Goal: Navigation & Orientation: Find specific page/section

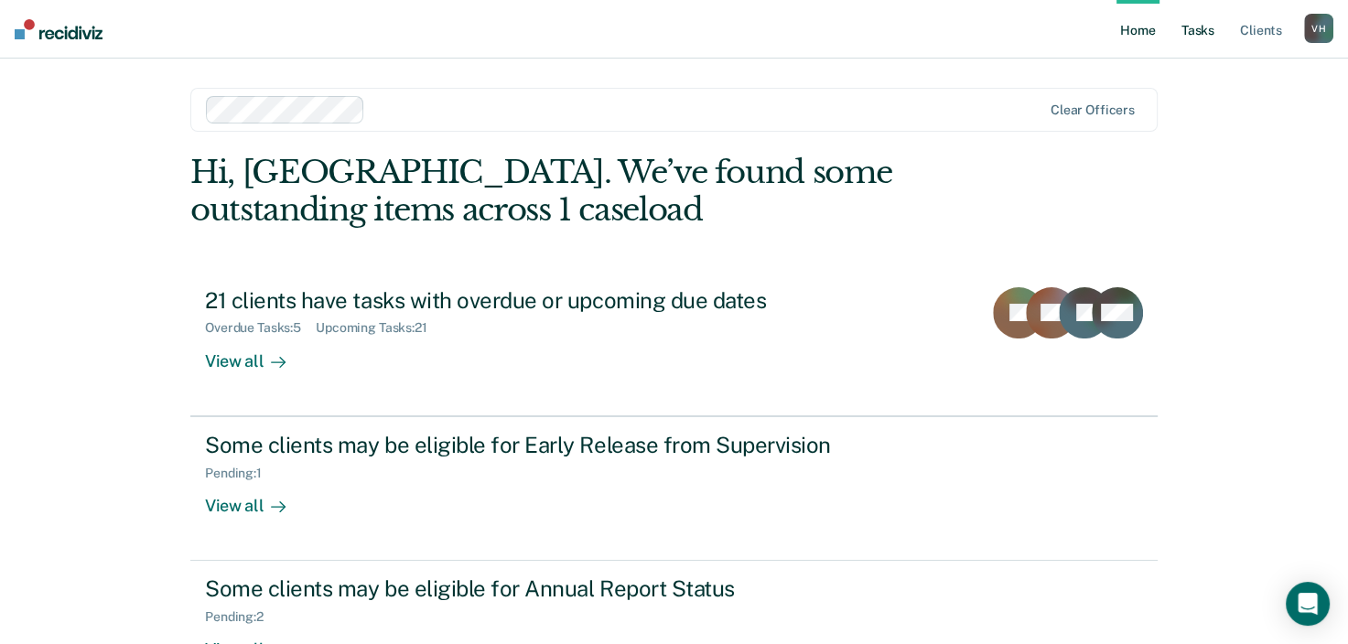
click at [1196, 30] on link "Tasks" at bounding box center [1198, 29] width 40 height 59
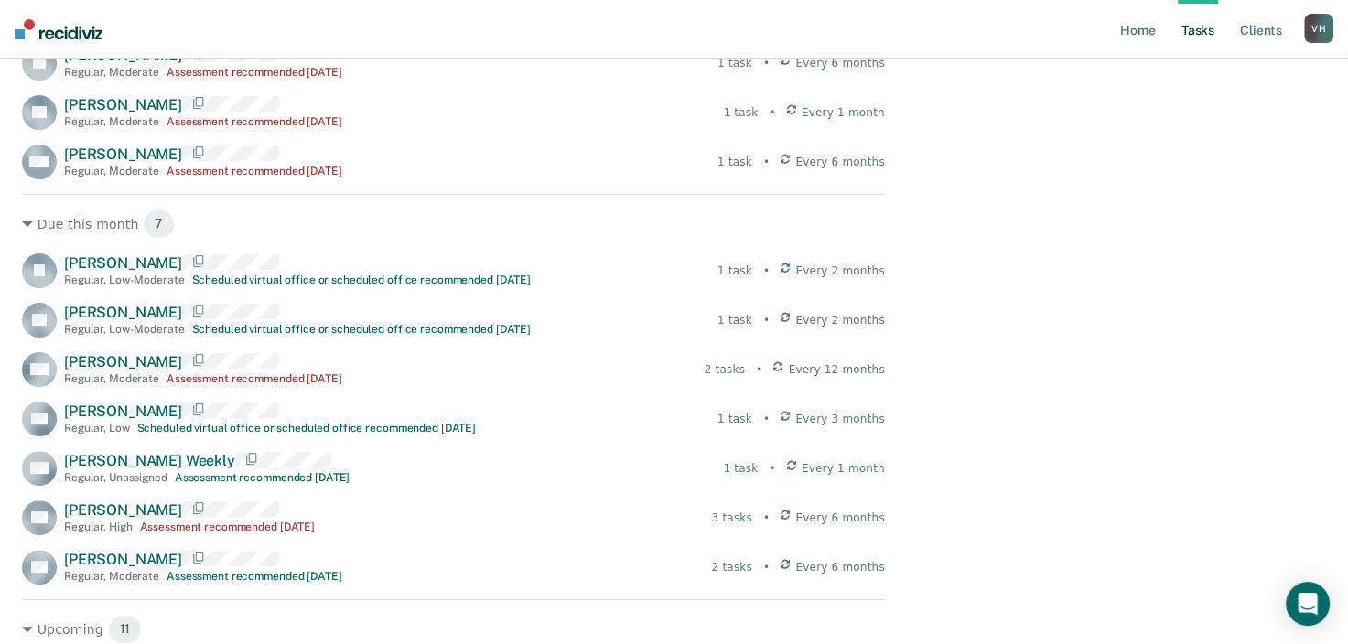
scroll to position [566, 0]
